Goal: Find specific page/section

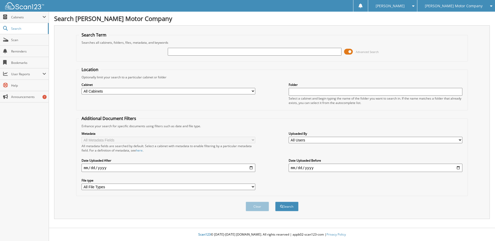
click at [198, 91] on select "All Cabinets ACCOUNTS PAYABLE BANKS RECS CHECKS CREDIT CARDS [PERSON_NAME] MOTO…" at bounding box center [169, 91] width 174 height 6
select select "1083"
click at [82, 88] on select "All Cabinets ACCOUNTS PAYABLE BANKS RECS CHECKS CREDIT CARDS [PERSON_NAME] MOTO…" at bounding box center [169, 91] width 174 height 6
click at [176, 51] on input "text" at bounding box center [255, 52] width 174 height 8
type input "52699"
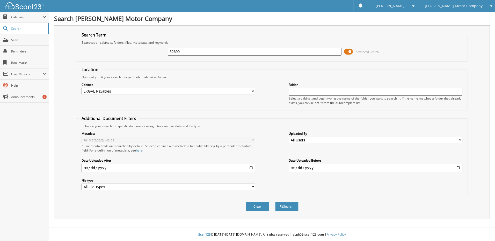
click at [275, 202] on button "Search" at bounding box center [286, 207] width 23 height 10
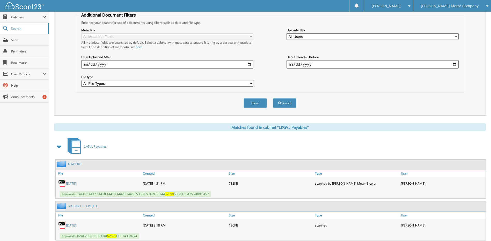
scroll to position [119, 0]
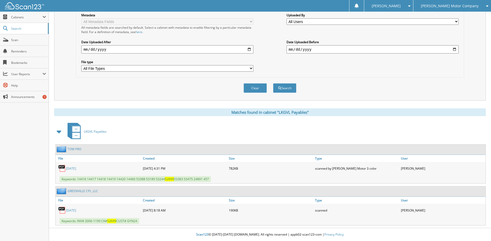
click at [75, 209] on link "08/28/2025" at bounding box center [71, 210] width 10 height 4
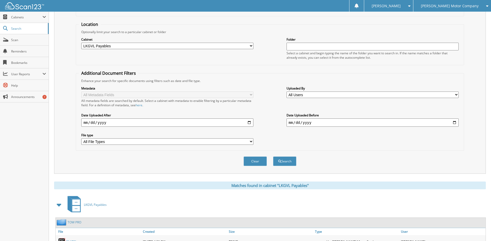
scroll to position [0, 0]
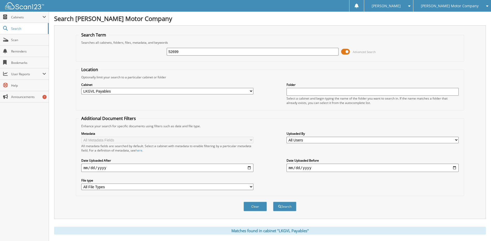
drag, startPoint x: 152, startPoint y: 51, endPoint x: 49, endPoint y: 41, distance: 103.8
click at [50, 42] on div "Search Lee Motor Company Search Term Searches all cabinets, folders, files, met…" at bounding box center [270, 180] width 442 height 360
type input "52563"
click at [273, 202] on button "Search" at bounding box center [284, 207] width 23 height 10
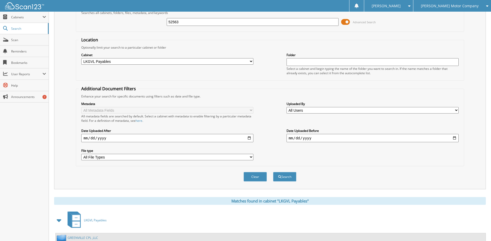
scroll to position [77, 0]
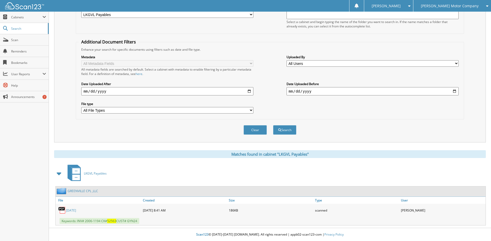
click at [76, 209] on link "[DATE]" at bounding box center [71, 210] width 10 height 4
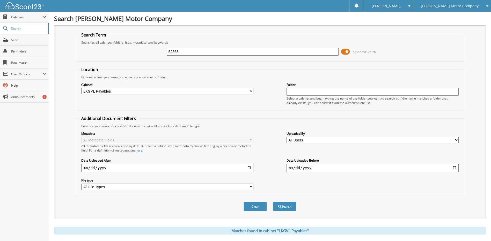
click at [410, 6] on div "[PERSON_NAME]" at bounding box center [389, 6] width 44 height 12
drag, startPoint x: 418, startPoint y: 26, endPoint x: 410, endPoint y: 24, distance: 7.8
click at [413, 26] on link "Logout" at bounding box center [388, 25] width 49 height 9
